Goal: Transaction & Acquisition: Purchase product/service

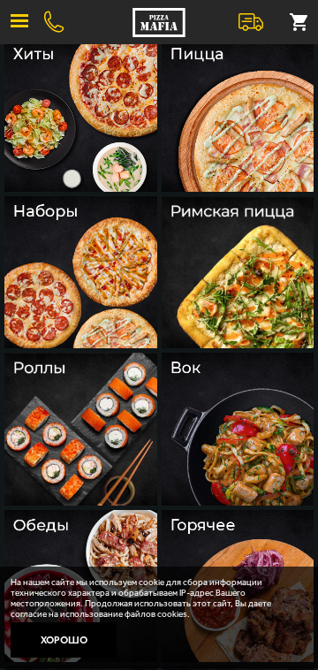
scroll to position [270, 0]
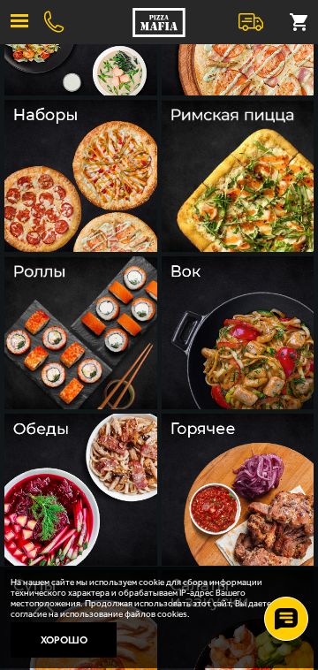
click at [119, 368] on img at bounding box center [80, 332] width 153 height 153
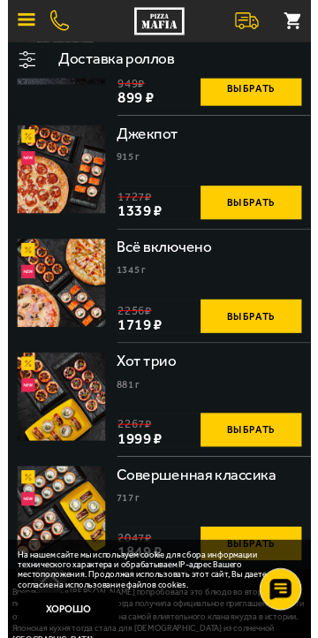
scroll to position [1627, 0]
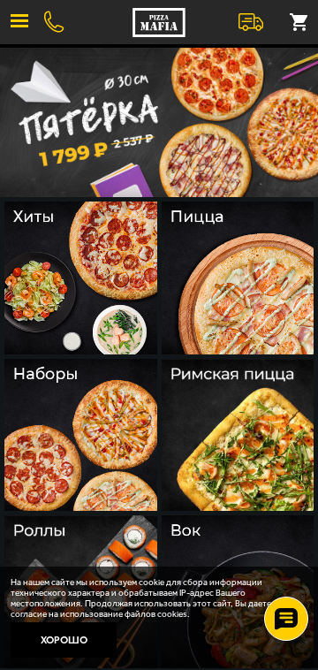
scroll to position [34, 0]
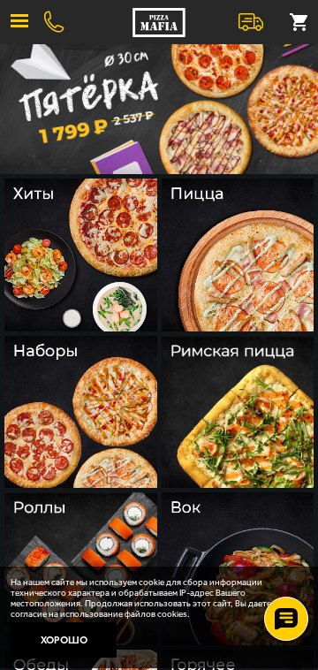
click at [282, 296] on img at bounding box center [238, 255] width 153 height 153
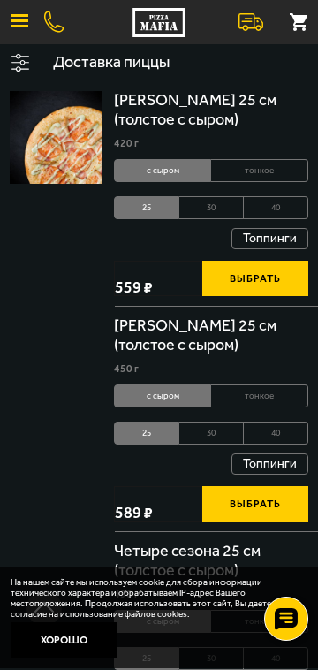
scroll to position [3873, 0]
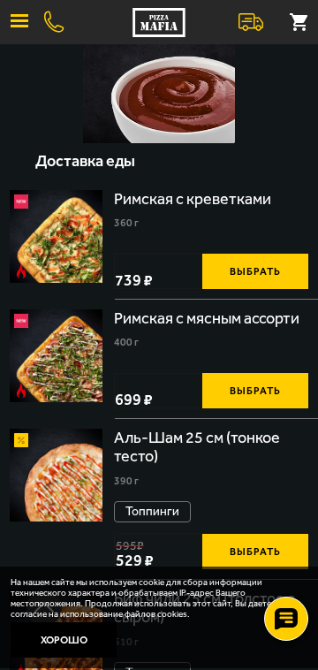
scroll to position [1174, 0]
